Goal: Task Accomplishment & Management: Use online tool/utility

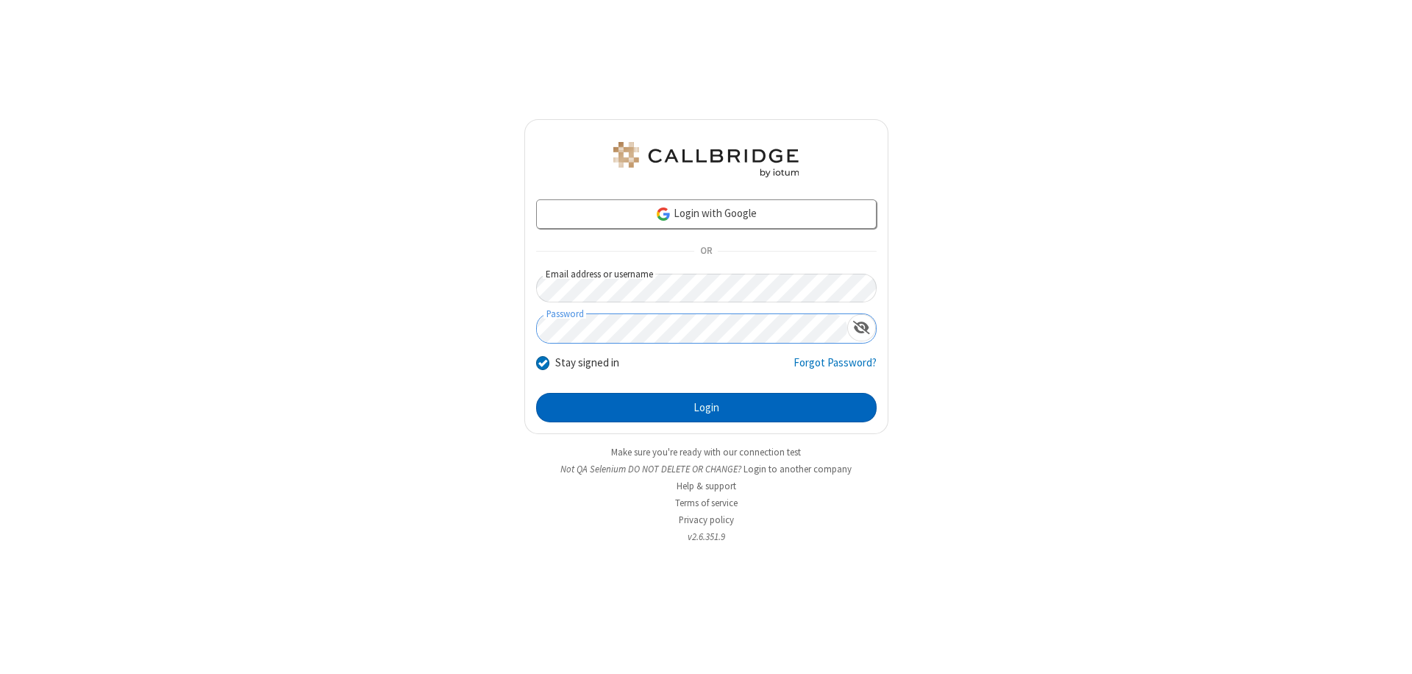
click at [706, 407] on button "Login" at bounding box center [706, 407] width 340 height 29
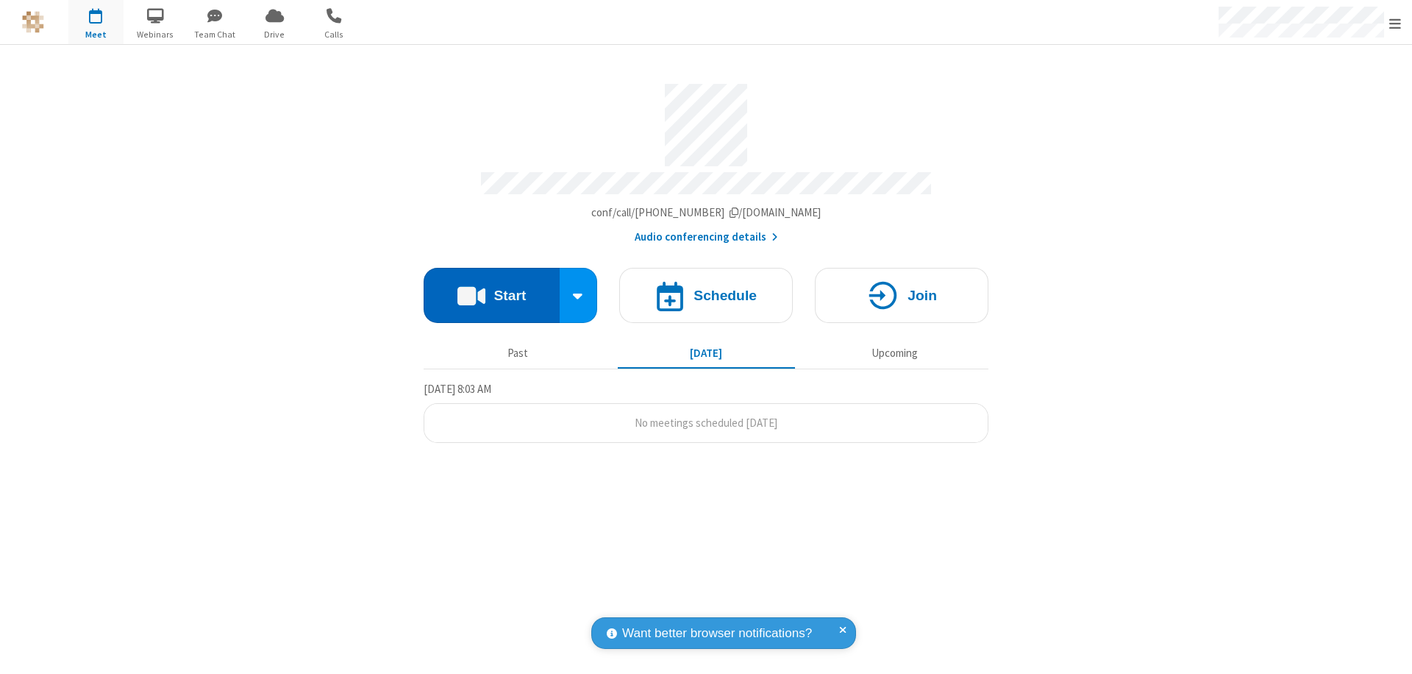
click at [491, 288] on button "Start" at bounding box center [492, 295] width 136 height 55
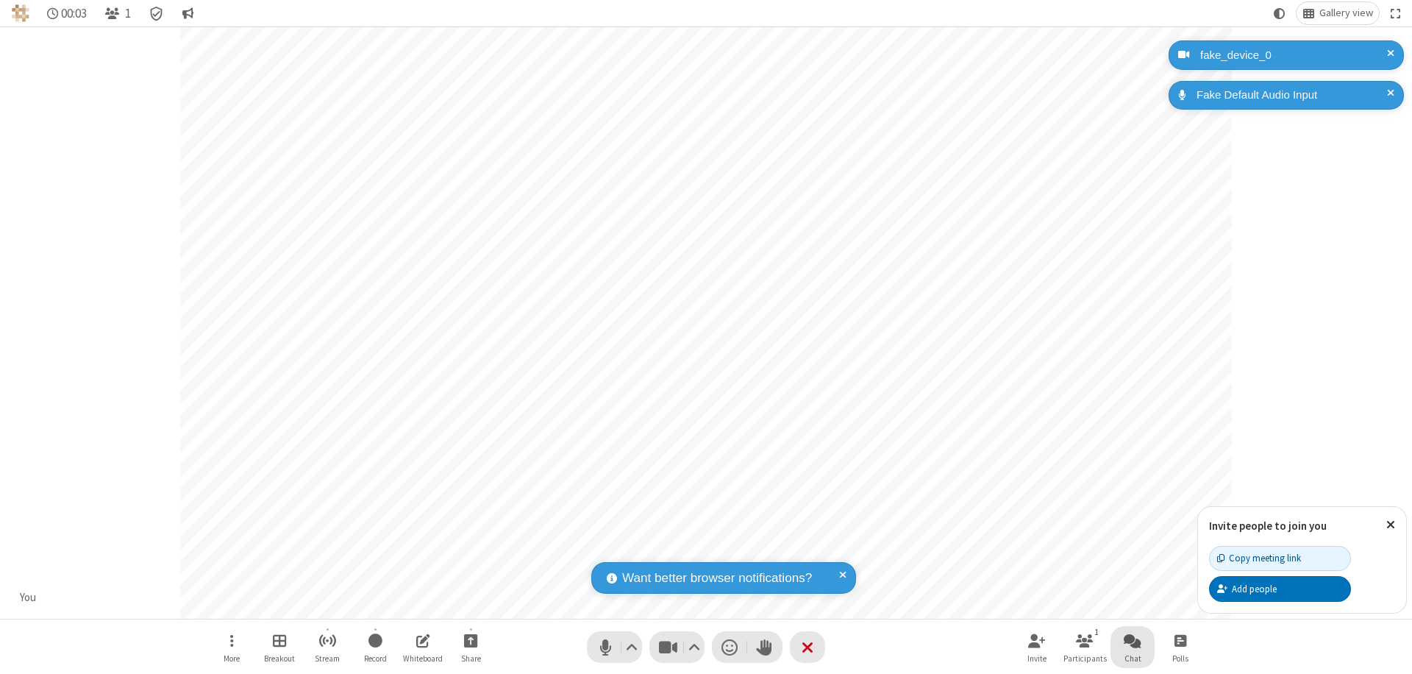
click at [1133, 640] on span "Open chat" at bounding box center [1133, 640] width 18 height 18
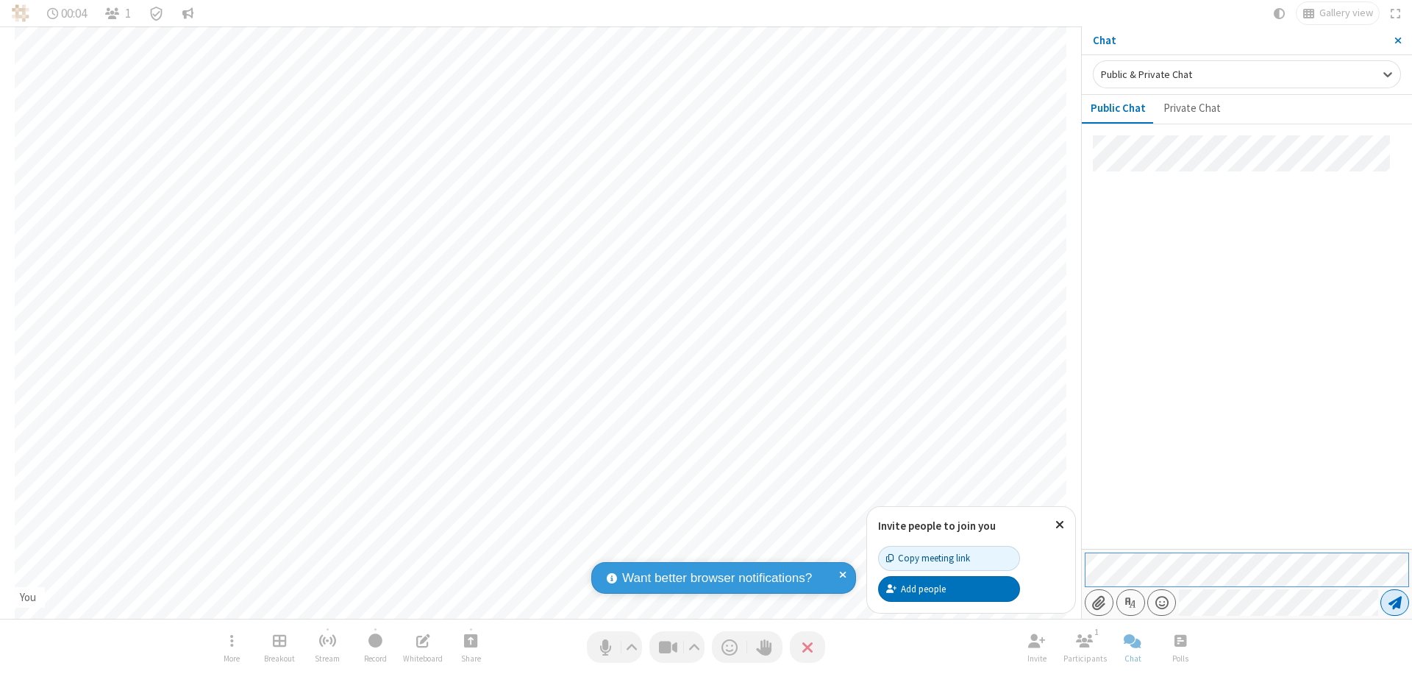
click at [1394, 602] on span "Send message" at bounding box center [1394, 602] width 13 height 15
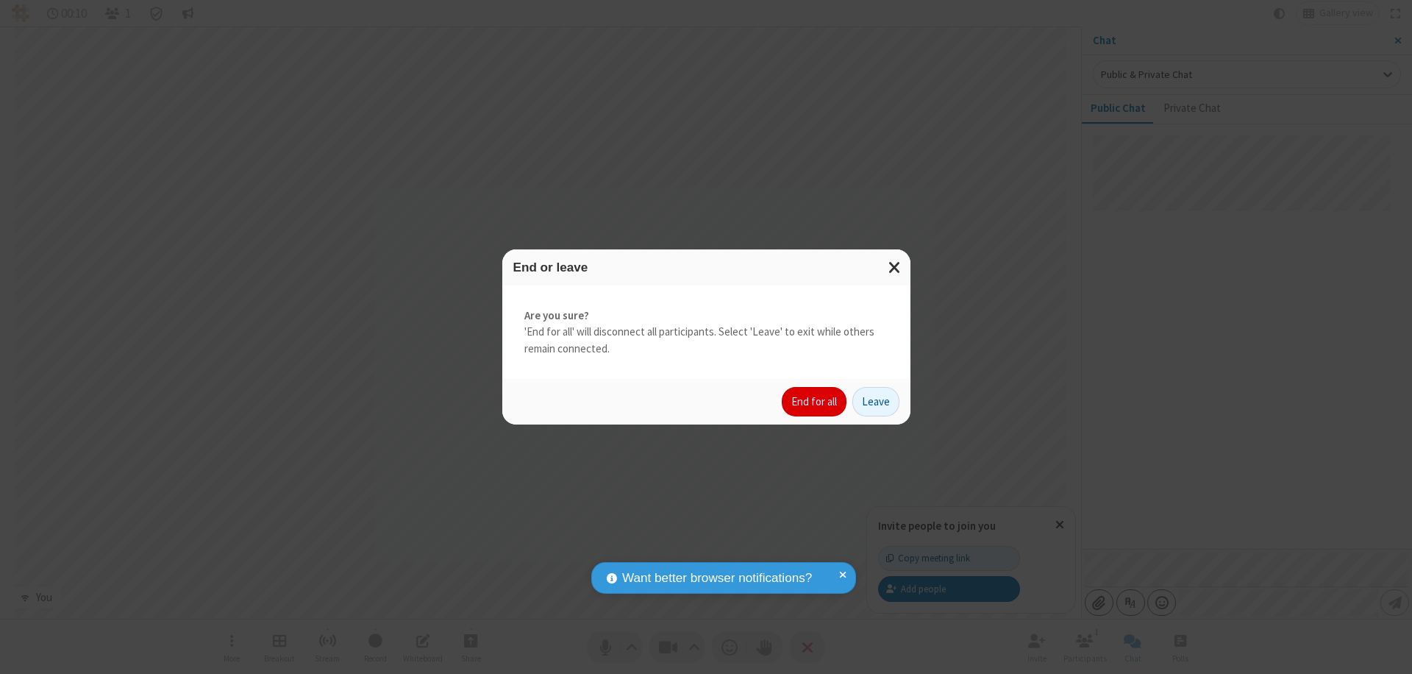
click at [815, 402] on button "End for all" at bounding box center [814, 401] width 65 height 29
